Goal: Information Seeking & Learning: Learn about a topic

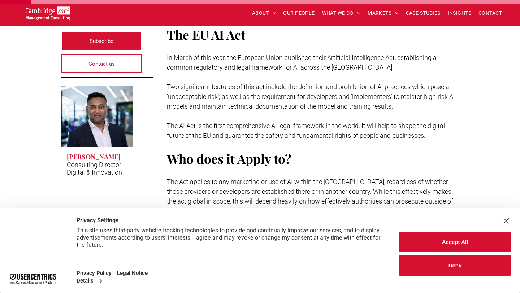
scroll to position [187, 0]
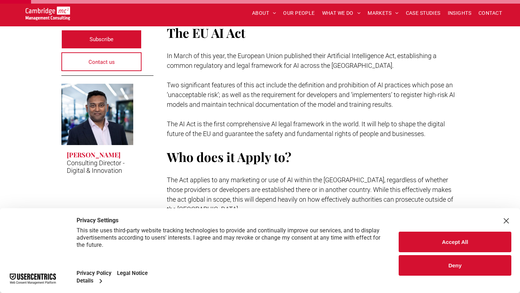
click at [510, 218] on div "Close Layer" at bounding box center [506, 221] width 10 height 10
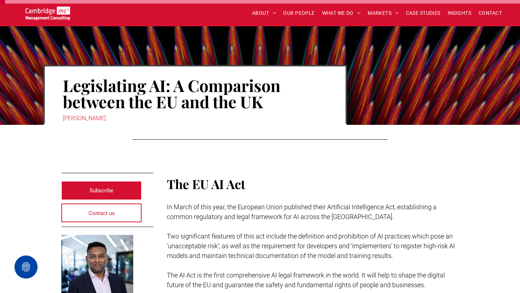
scroll to position [39, 0]
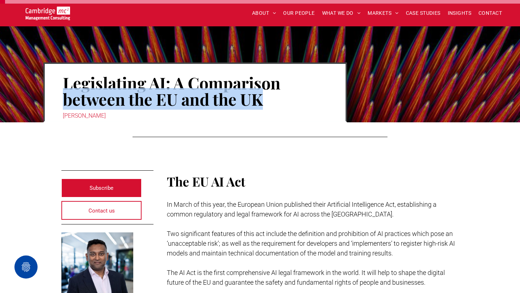
drag, startPoint x: 263, startPoint y: 104, endPoint x: 66, endPoint y: 93, distance: 197.8
click at [61, 92] on div "Legislating AI: A Comparison between the EU and the UK Rachi Weerasinghe" at bounding box center [195, 92] width 304 height 60
drag, startPoint x: 126, startPoint y: 115, endPoint x: 61, endPoint y: 84, distance: 72.4
click at [61, 84] on div "Legislating AI: A Comparison between the EU and the UK Rachi Weerasinghe" at bounding box center [195, 92] width 304 height 60
copy div "Legislating AI: A Comparison between the EU and the UK Rachi Weerasinghe"
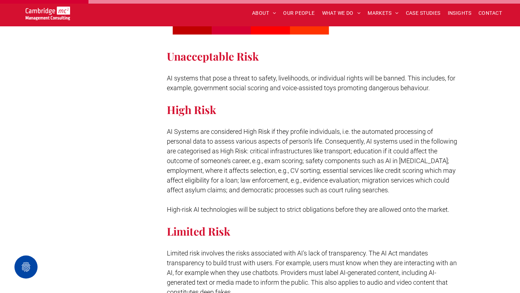
scroll to position [610, 0]
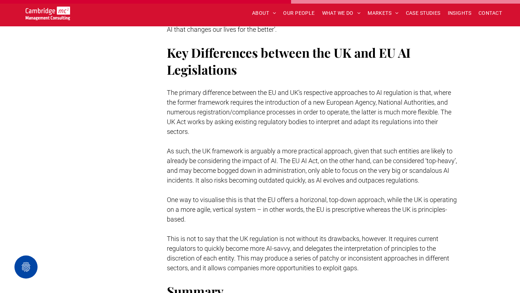
scroll to position [1546, 0]
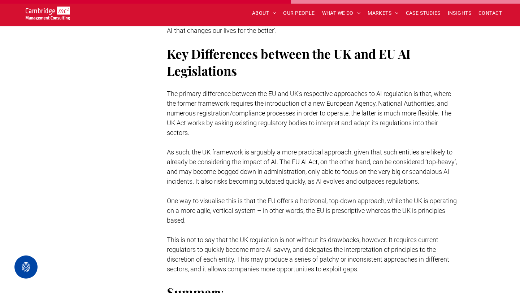
click at [308, 138] on p at bounding box center [313, 143] width 292 height 10
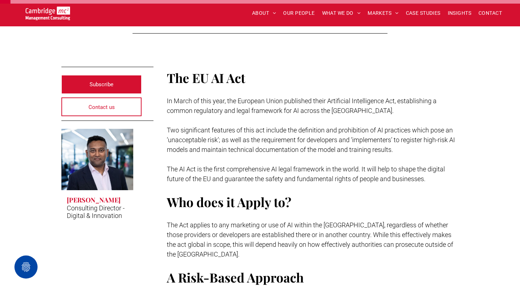
scroll to position [57, 0]
